Goal: Navigation & Orientation: Understand site structure

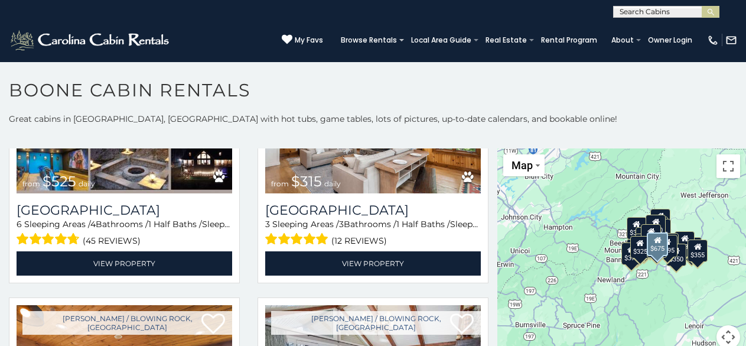
scroll to position [408, 0]
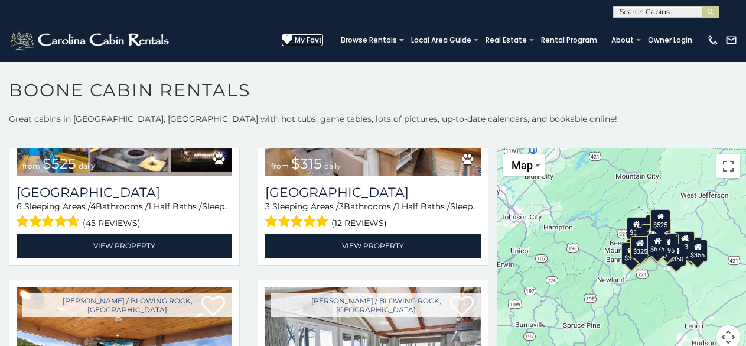
click at [291, 36] on icon at bounding box center [287, 39] width 11 height 11
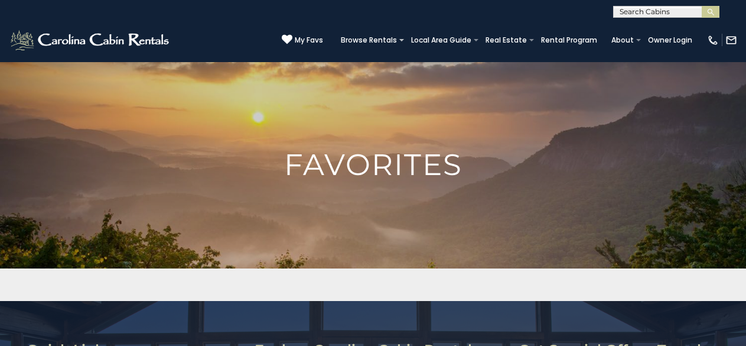
scroll to position [11, 0]
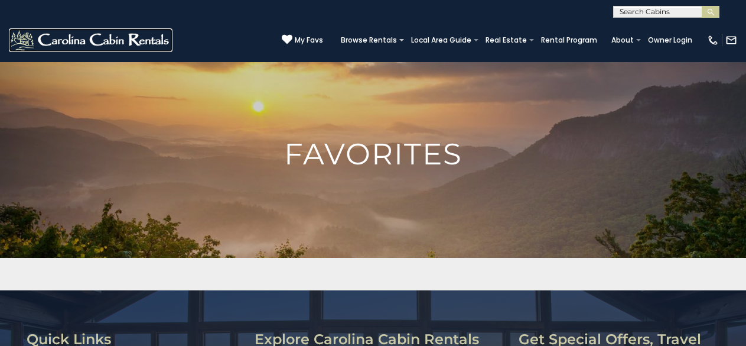
click at [55, 34] on img at bounding box center [91, 40] width 164 height 24
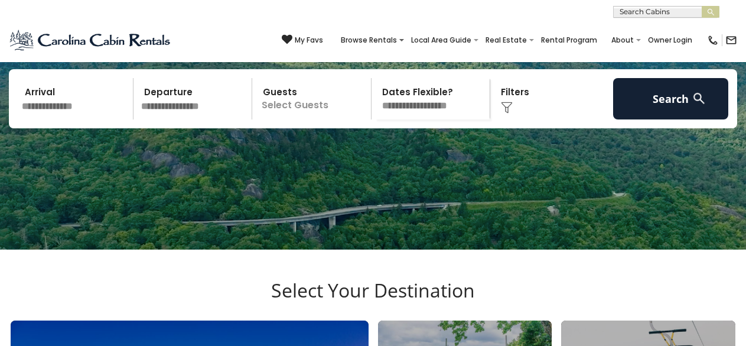
scroll to position [151, 0]
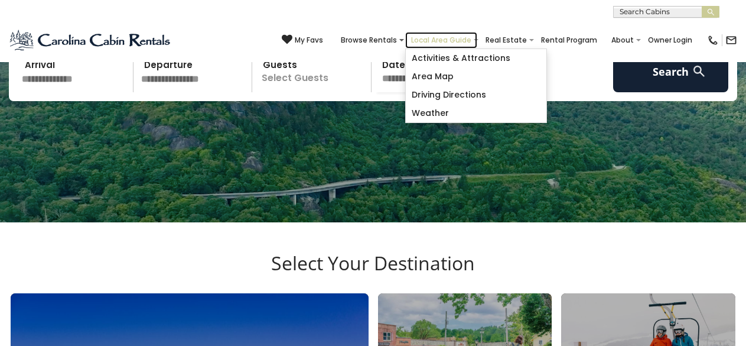
click at [421, 34] on link "Local Area Guide" at bounding box center [441, 40] width 72 height 17
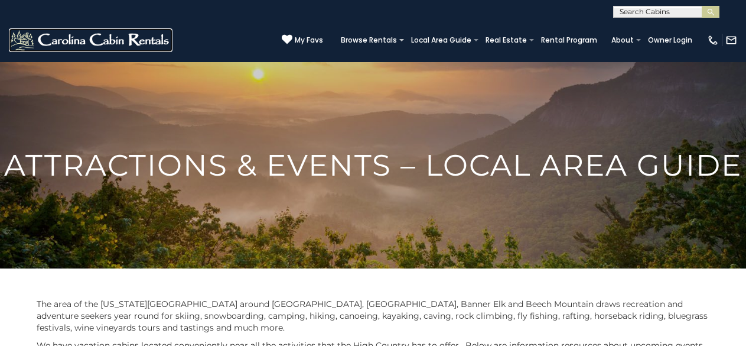
click at [52, 31] on img at bounding box center [91, 40] width 164 height 24
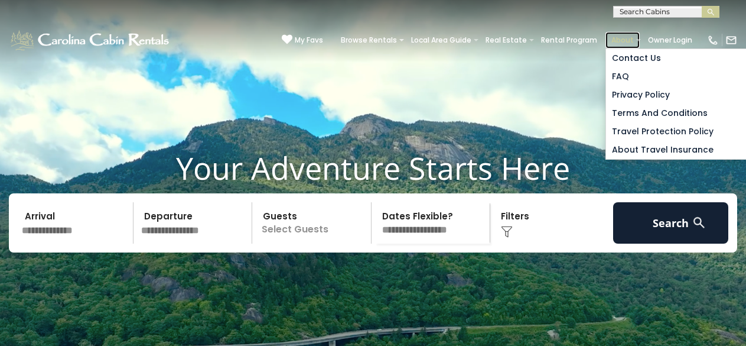
click at [611, 35] on link "About" at bounding box center [623, 40] width 34 height 17
